Goal: Check status

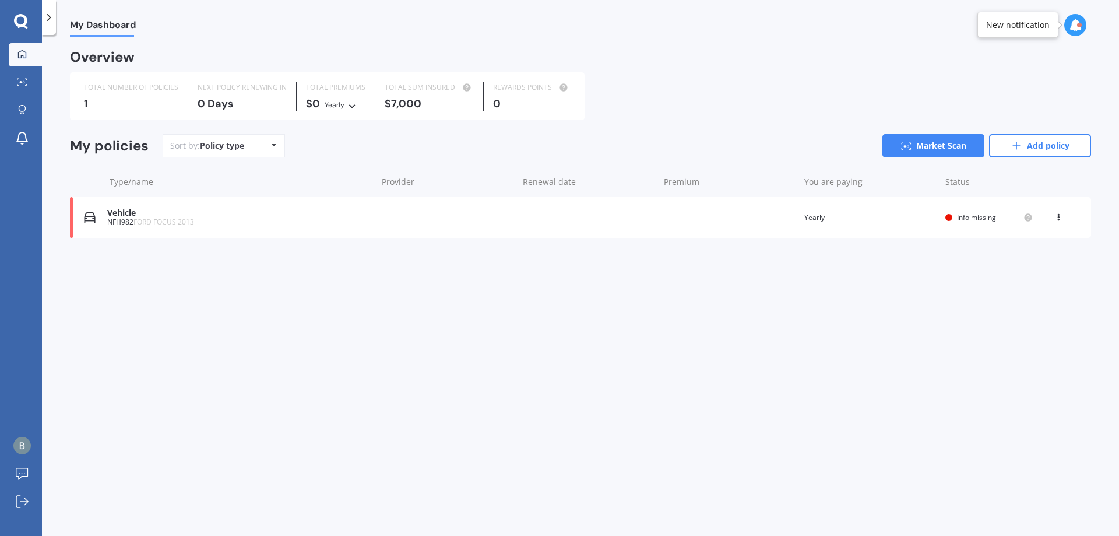
click at [394, 213] on div "Vehicle NFH982 FORD FOCUS 2013 Renewal date Premium You are paying Yearly Statu…" at bounding box center [580, 217] width 1021 height 41
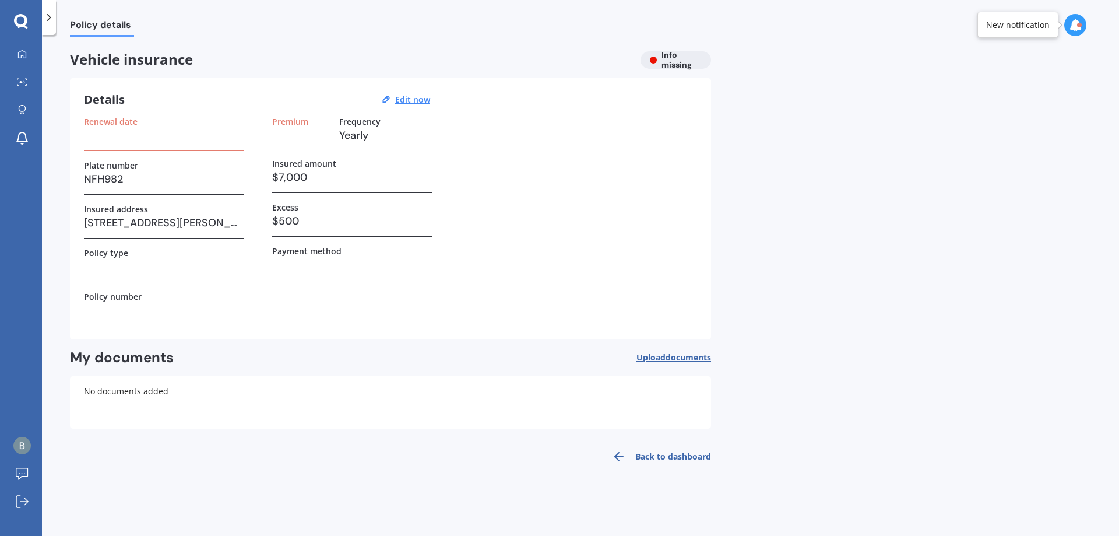
click at [147, 126] on h3 at bounding box center [164, 134] width 160 height 17
click at [163, 136] on h3 at bounding box center [164, 134] width 160 height 17
click at [151, 133] on h3 at bounding box center [164, 134] width 160 height 17
click at [150, 136] on h3 at bounding box center [164, 134] width 160 height 17
click at [135, 119] on label "Renewal date" at bounding box center [111, 122] width 54 height 10
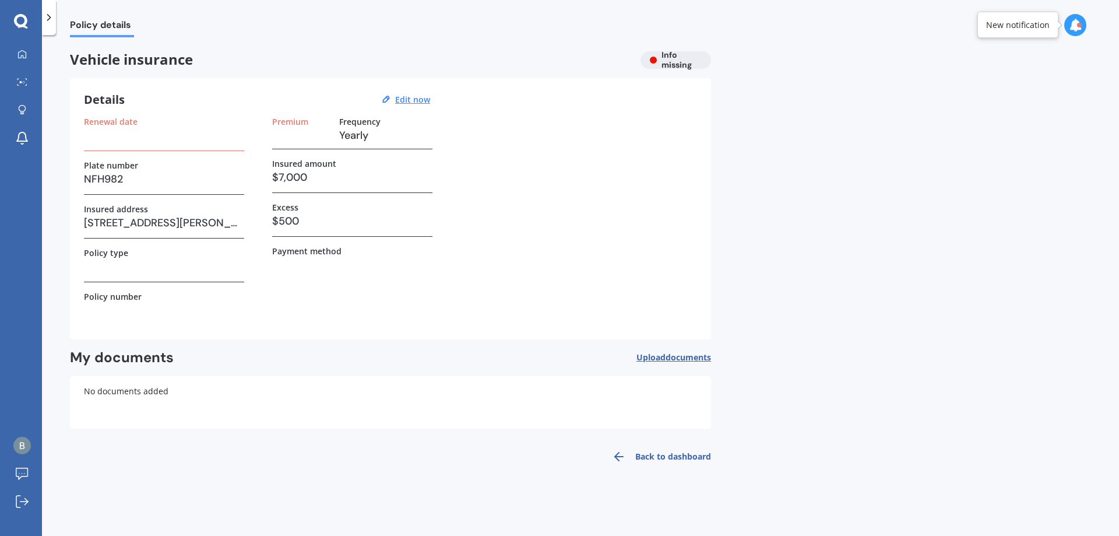
click at [301, 120] on label "Premium" at bounding box center [290, 122] width 36 height 10
click at [120, 270] on h3 at bounding box center [164, 266] width 160 height 17
click at [146, 251] on div "Policy type" at bounding box center [164, 253] width 160 height 10
click at [96, 273] on h3 at bounding box center [164, 266] width 160 height 17
click at [308, 248] on label "Payment method" at bounding box center [306, 251] width 69 height 10
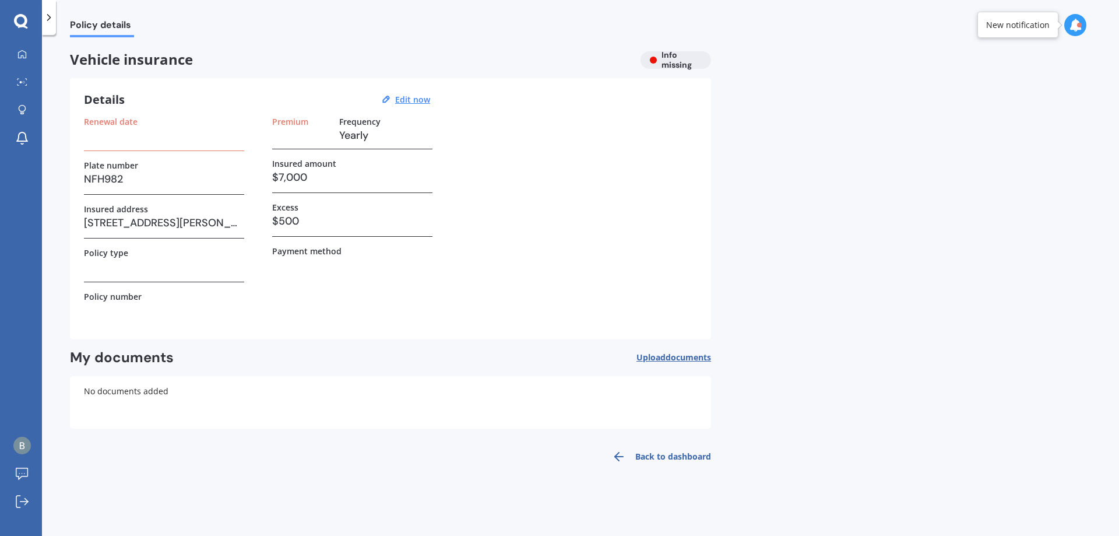
click at [105, 266] on h3 at bounding box center [164, 266] width 160 height 17
click at [114, 251] on label "Policy type" at bounding box center [106, 253] width 44 height 10
click at [125, 281] on div "Policy type" at bounding box center [164, 265] width 160 height 34
drag, startPoint x: 119, startPoint y: 251, endPoint x: 118, endPoint y: 274, distance: 23.9
click at [120, 253] on label "Policy type" at bounding box center [106, 253] width 44 height 10
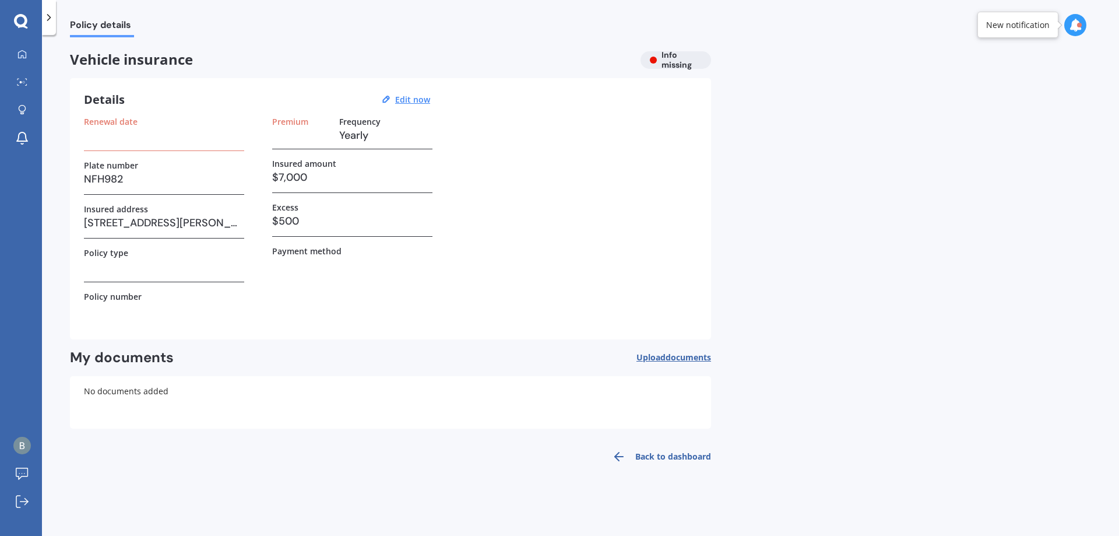
drag, startPoint x: 118, startPoint y: 276, endPoint x: 133, endPoint y: 271, distance: 15.5
click at [122, 277] on div "Policy type" at bounding box center [164, 265] width 160 height 34
click at [189, 262] on h3 at bounding box center [164, 266] width 160 height 17
click at [675, 56] on div "Vehicle insurance Info missing" at bounding box center [390, 59] width 641 height 17
click at [94, 136] on h3 at bounding box center [164, 134] width 160 height 17
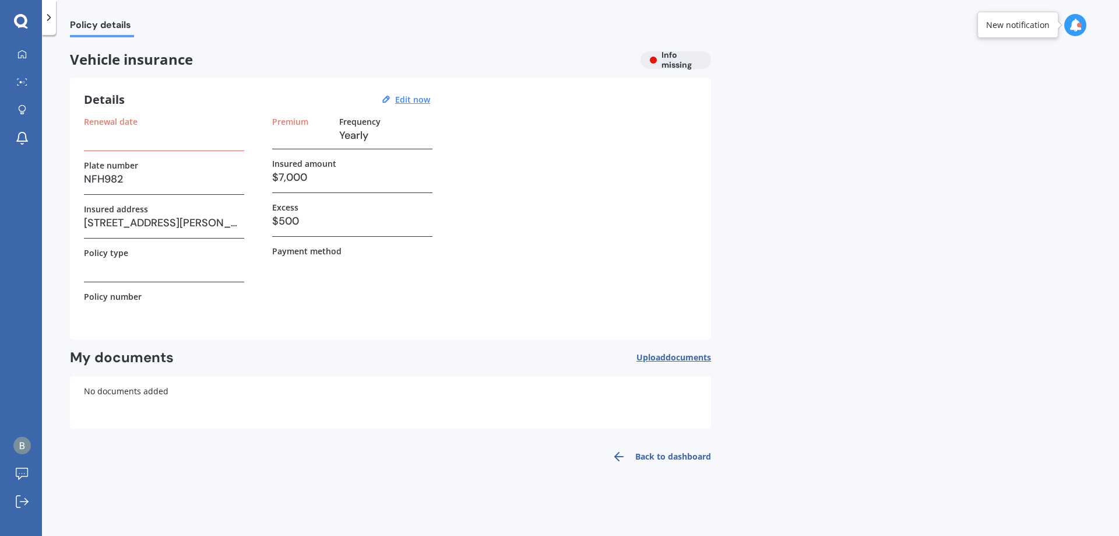
click at [166, 132] on h3 at bounding box center [164, 134] width 160 height 17
click at [299, 129] on h3 at bounding box center [301, 134] width 58 height 17
click at [297, 114] on div "Details Edit now Renewal date Plate number NFH982 Insured address [STREET_ADDRE…" at bounding box center [390, 208] width 641 height 261
drag, startPoint x: 282, startPoint y: 122, endPoint x: 269, endPoint y: 138, distance: 20.3
click at [278, 127] on div "Premium" at bounding box center [301, 130] width 58 height 27
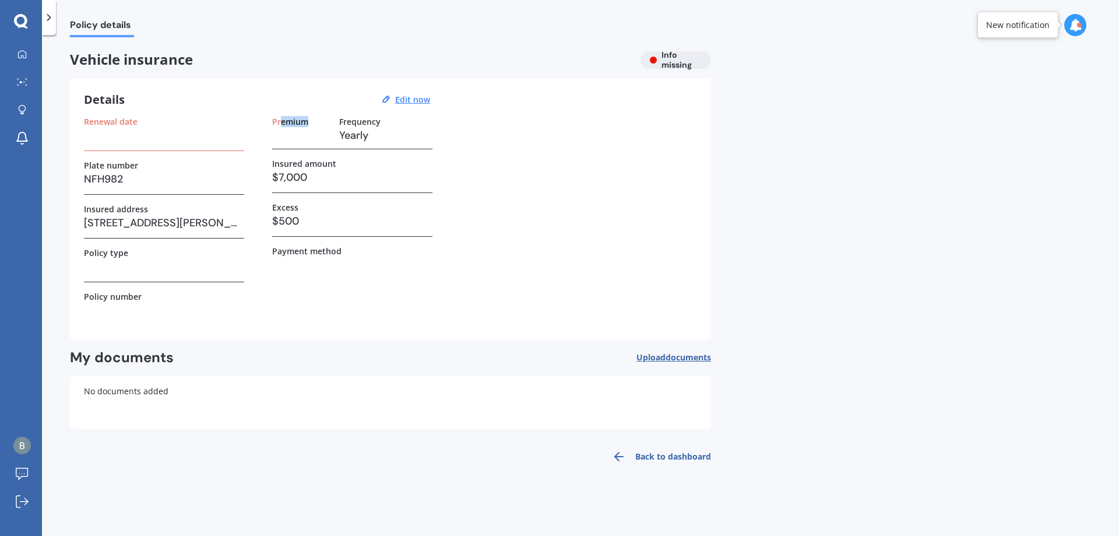
click at [300, 136] on h3 at bounding box center [301, 134] width 58 height 17
click at [172, 121] on div "Renewal date" at bounding box center [164, 122] width 160 height 10
drag, startPoint x: 185, startPoint y: 130, endPoint x: 178, endPoint y: 125, distance: 8.4
click at [181, 136] on div "Renewal date" at bounding box center [164, 134] width 160 height 34
drag, startPoint x: 184, startPoint y: 122, endPoint x: 181, endPoint y: 115, distance: 7.0
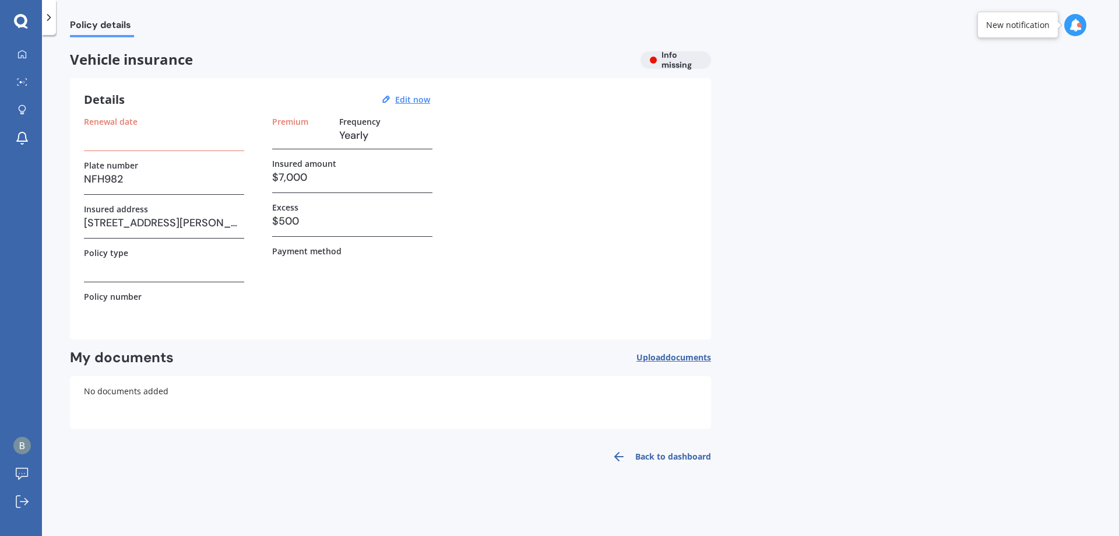
click at [183, 122] on div "Renewal date" at bounding box center [164, 122] width 160 height 10
drag, startPoint x: 121, startPoint y: 146, endPoint x: 128, endPoint y: 118, distance: 28.7
click at [127, 122] on label "Renewal date" at bounding box center [111, 122] width 54 height 10
click at [94, 125] on label "Renewal date" at bounding box center [111, 122] width 54 height 10
drag, startPoint x: 94, startPoint y: 137, endPoint x: 96, endPoint y: 145, distance: 8.2
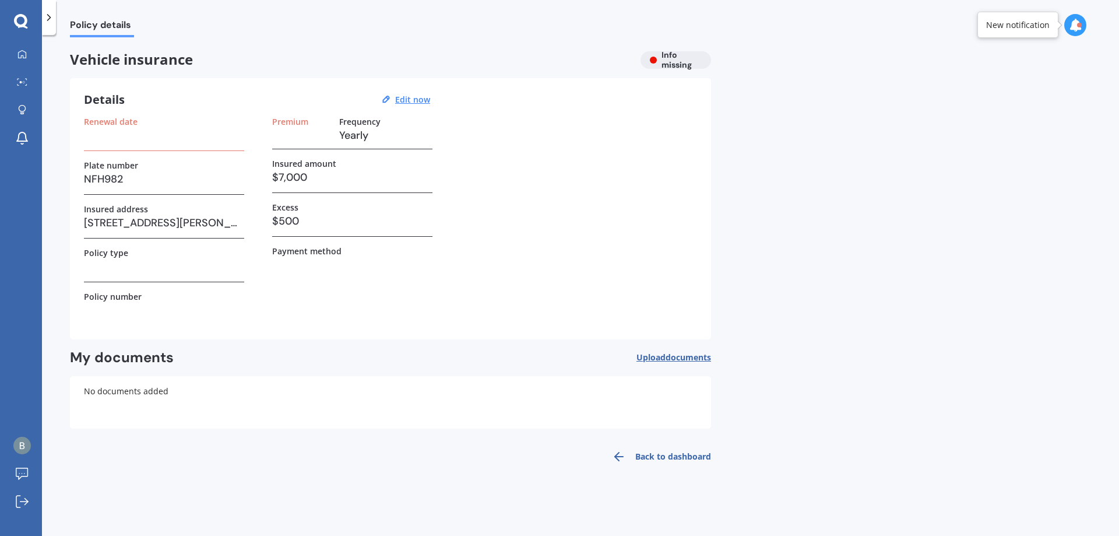
click at [96, 145] on div "Renewal date" at bounding box center [164, 134] width 160 height 34
click at [97, 146] on div "Renewal date" at bounding box center [164, 134] width 160 height 34
click at [209, 135] on h3 at bounding box center [164, 134] width 160 height 17
click at [262, 126] on div "Renewal date Plate number NFH982 Insured address [STREET_ADDRESS][PERSON_NAME] …" at bounding box center [390, 221] width 613 height 209
click at [294, 139] on h3 at bounding box center [301, 134] width 58 height 17
